Goal: Task Accomplishment & Management: Complete application form

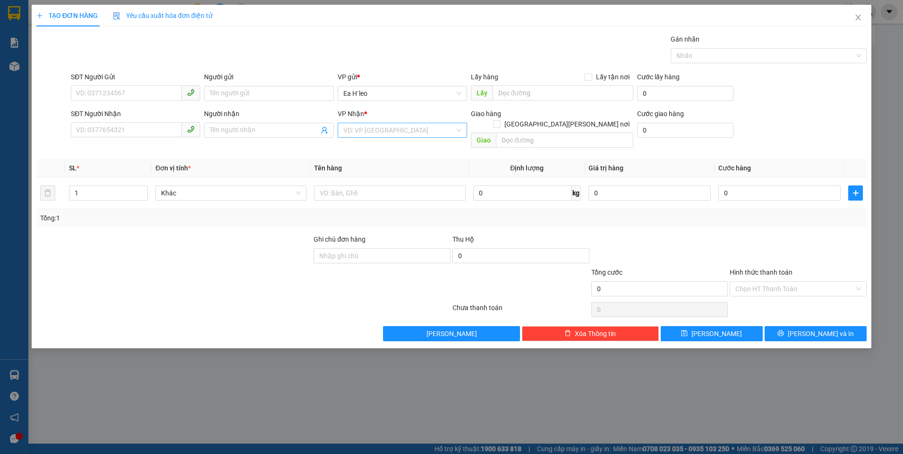
click at [411, 125] on input "search" at bounding box center [398, 130] width 111 height 14
click at [382, 212] on div "VP An Sương" at bounding box center [402, 209] width 118 height 10
click at [517, 95] on input "text" at bounding box center [563, 92] width 141 height 15
type input "Chợ 72"
click at [135, 93] on input "SĐT Người Gửi" at bounding box center [126, 92] width 111 height 15
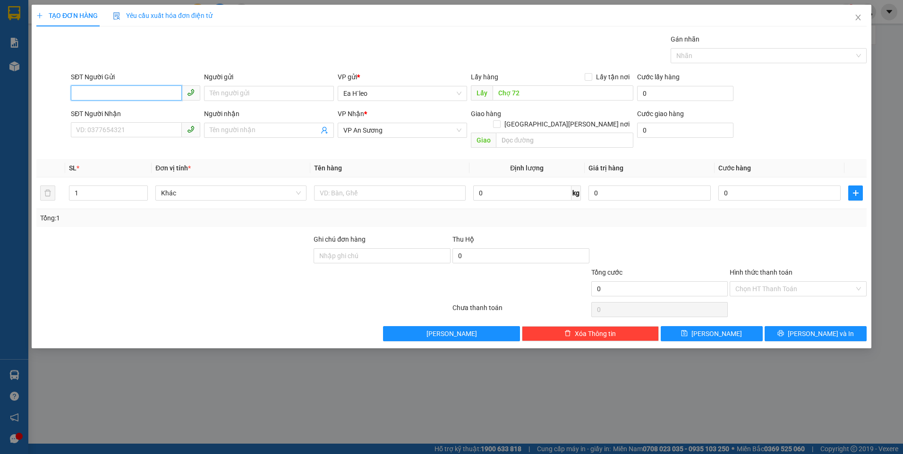
paste input "0969335656"
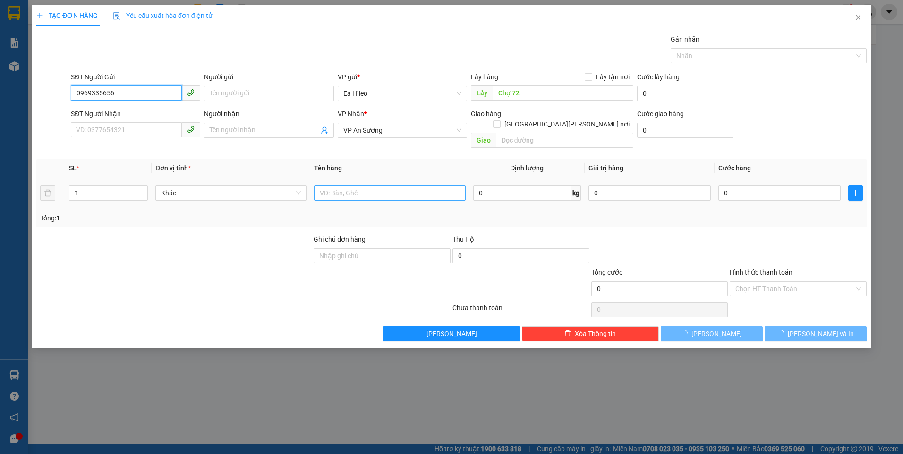
type input "0969335656"
click at [383, 186] on input "text" at bounding box center [389, 193] width 151 height 15
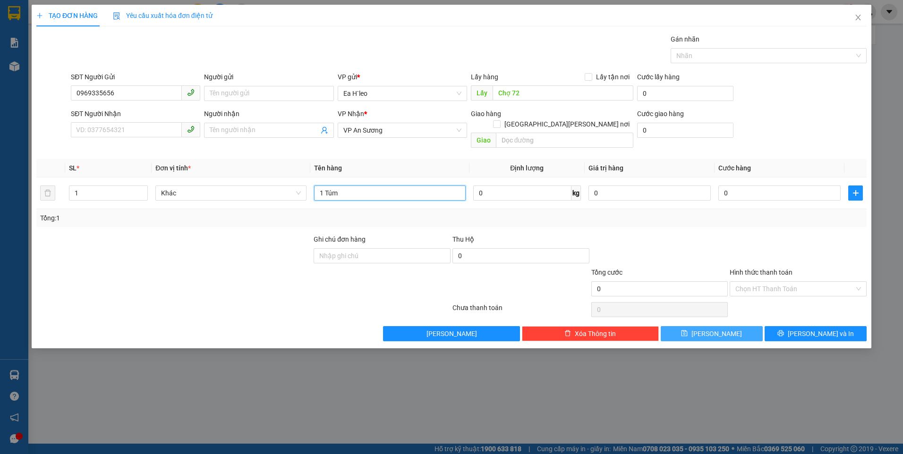
type input "1 Túm"
click at [714, 329] on span "[PERSON_NAME]" at bounding box center [716, 334] width 51 height 10
click at [857, 12] on span "Close" at bounding box center [858, 18] width 26 height 26
